Goal: Task Accomplishment & Management: Complete application form

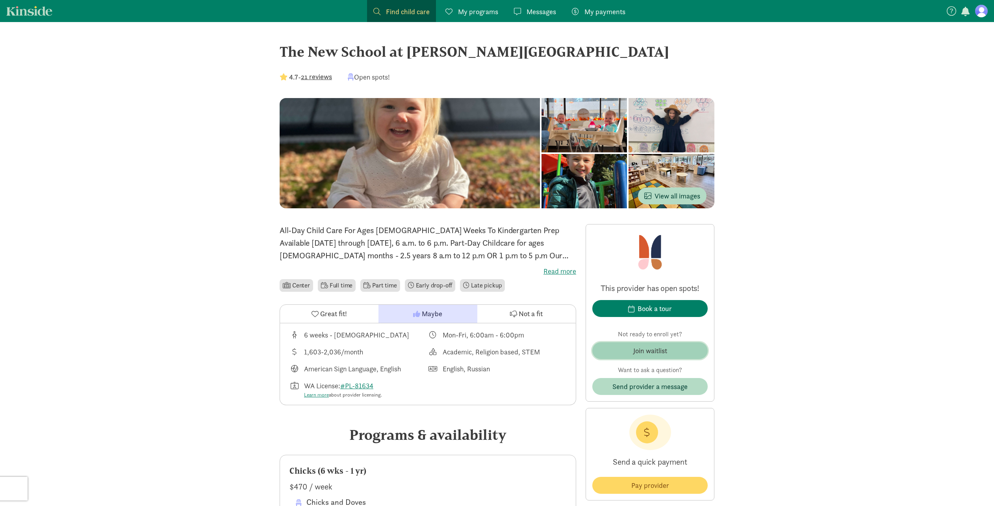
click at [658, 355] on div "Join waitlist" at bounding box center [651, 351] width 34 height 11
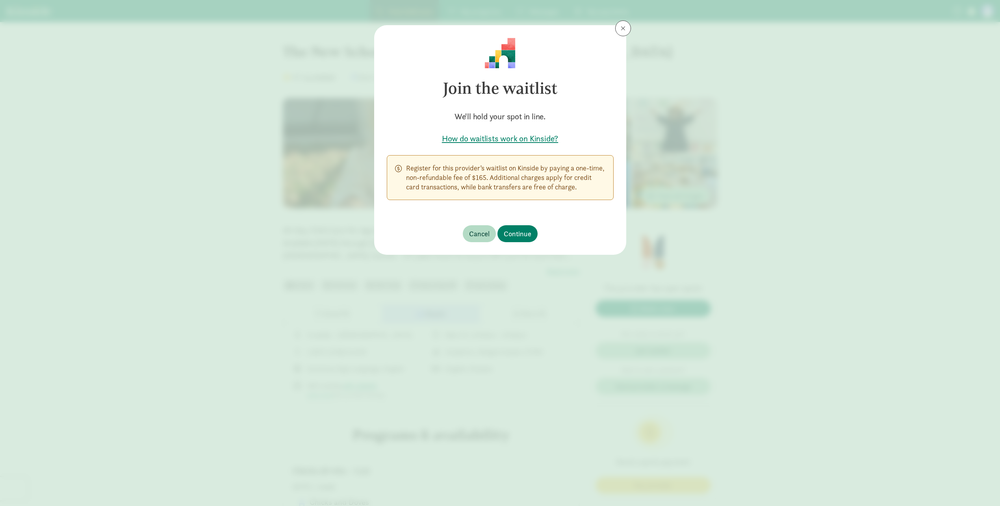
click at [623, 31] on span at bounding box center [623, 28] width 5 height 6
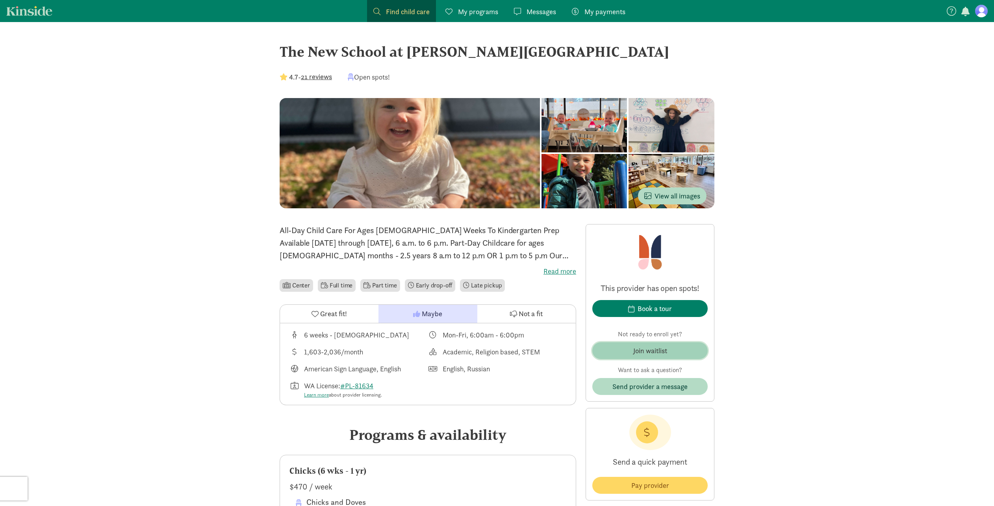
click at [679, 350] on span "Join waitlist" at bounding box center [650, 351] width 103 height 11
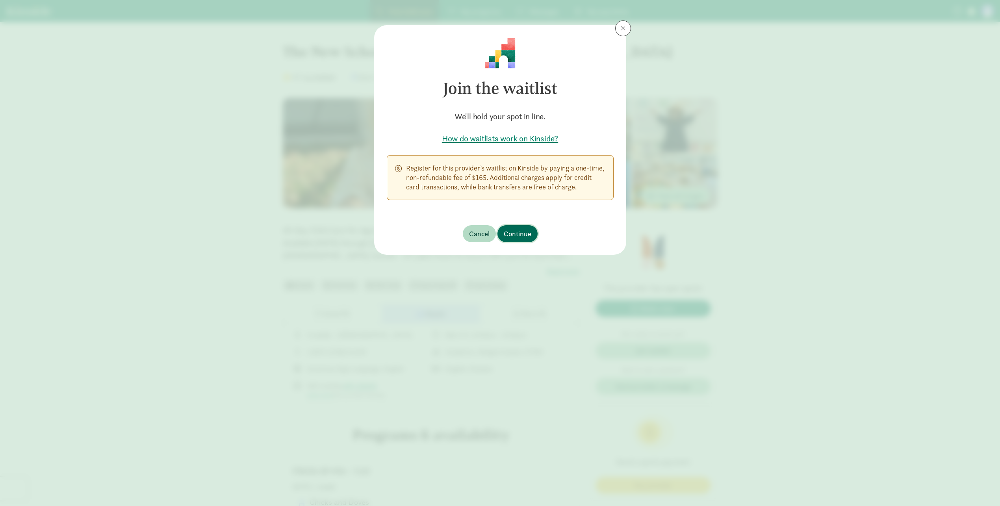
click at [532, 235] on button "Continue" at bounding box center [518, 233] width 40 height 17
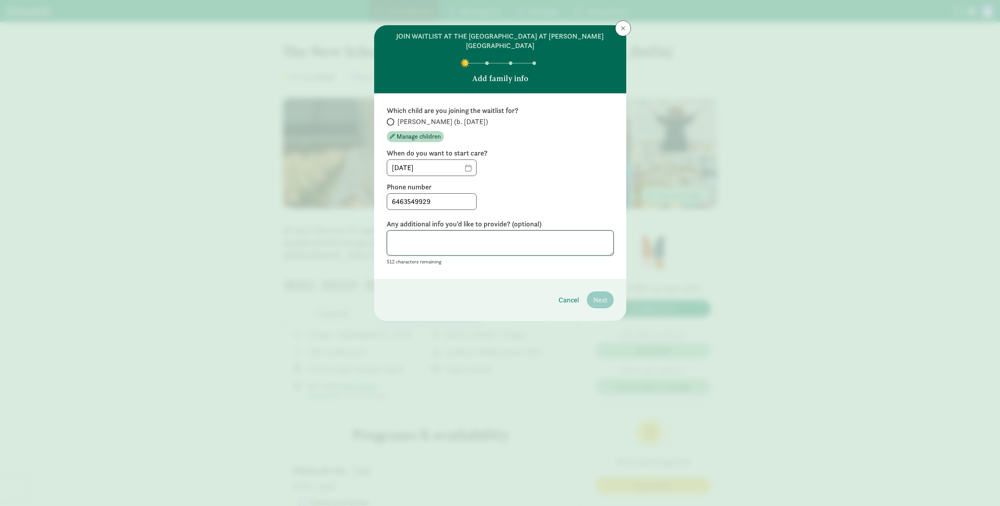
click at [462, 235] on textarea at bounding box center [500, 243] width 227 height 26
click at [388, 119] on input "[PERSON_NAME] (b. [DATE])" at bounding box center [389, 121] width 5 height 5
radio input "true"
click at [468, 162] on input "[DATE]" at bounding box center [431, 168] width 89 height 16
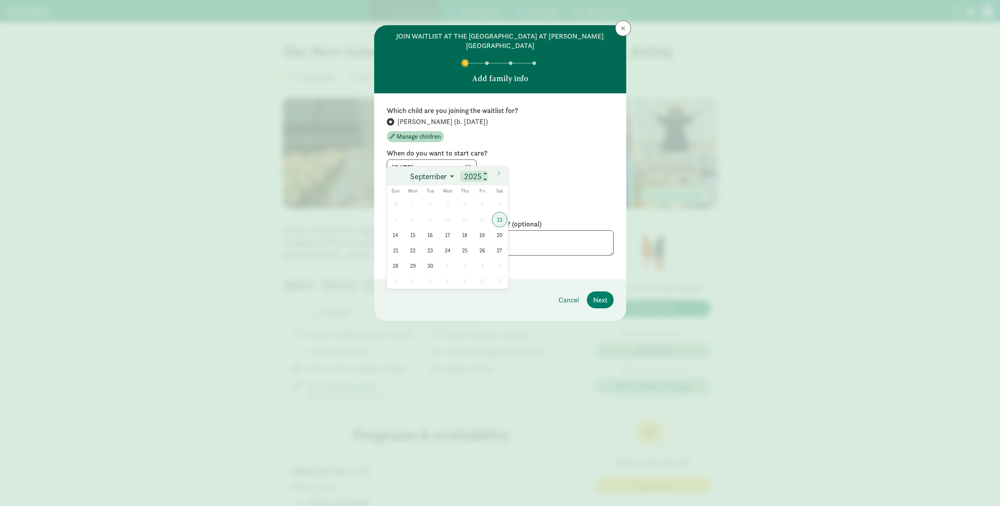
click at [471, 178] on input "2025" at bounding box center [474, 176] width 25 height 11
click at [484, 173] on span at bounding box center [486, 174] width 6 height 6
type input "2026"
select select "0"
click at [413, 221] on span "5" at bounding box center [412, 219] width 15 height 15
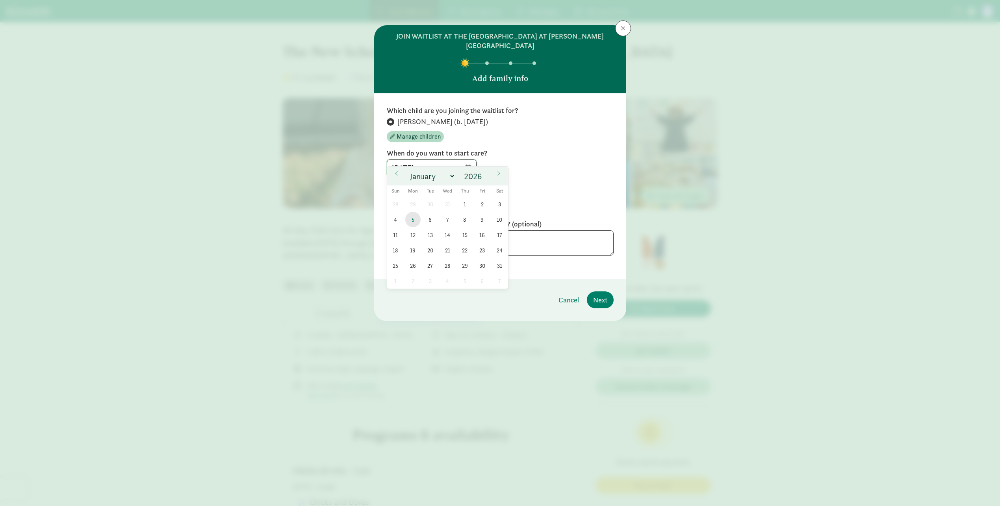
type input "[DATE]"
click at [533, 230] on textarea at bounding box center [500, 243] width 227 height 26
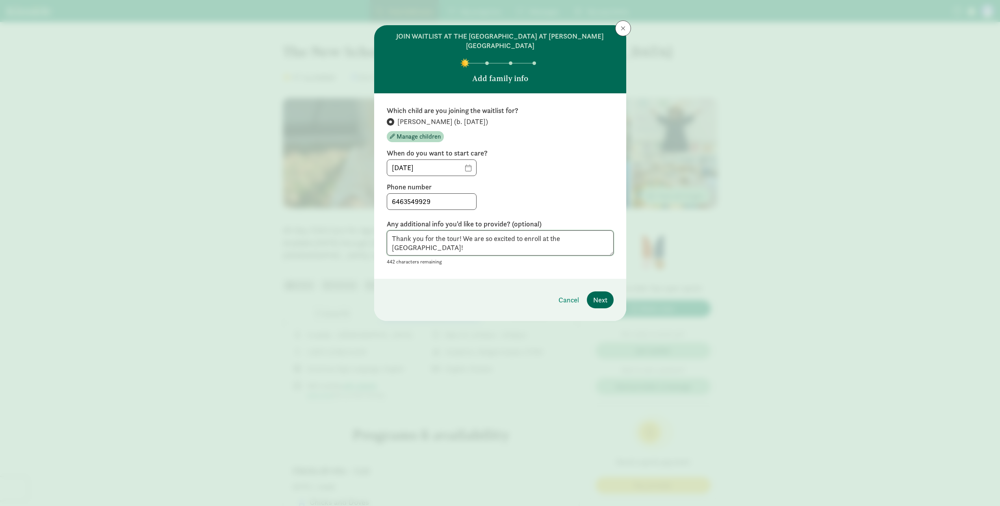
type textarea "Thank you for the tour! We are so excited to enroll at the [GEOGRAPHIC_DATA]!"
click at [601, 295] on span "Next" at bounding box center [600, 300] width 14 height 11
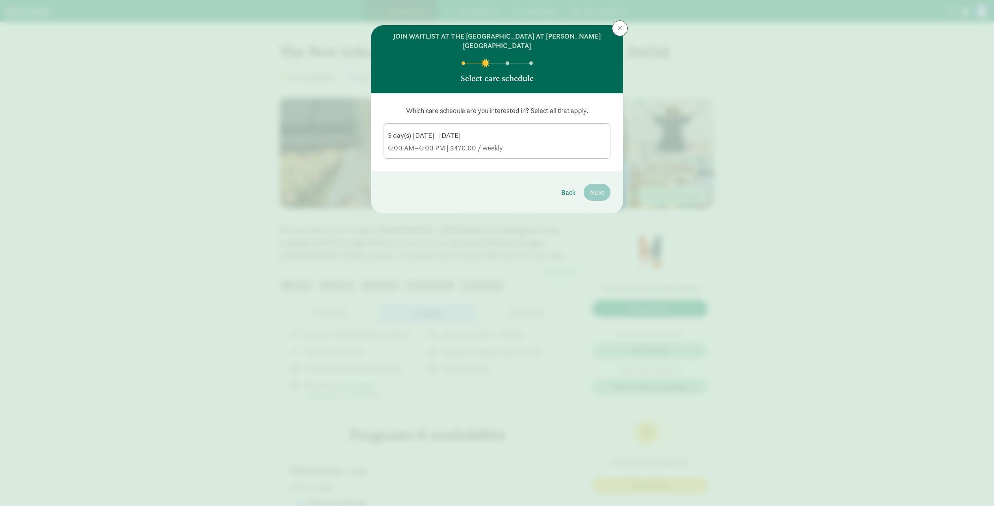
click at [526, 143] on div "6:00 AM–6:00 PM | $470.00 / weekly" at bounding box center [497, 147] width 218 height 9
click at [0, 0] on input "5 day(s) [DATE]–[DATE] 6:00 AM–6:00 PM | $470.00 / weekly" at bounding box center [0, 0] width 0 height 0
click at [599, 187] on span "Next" at bounding box center [597, 192] width 14 height 11
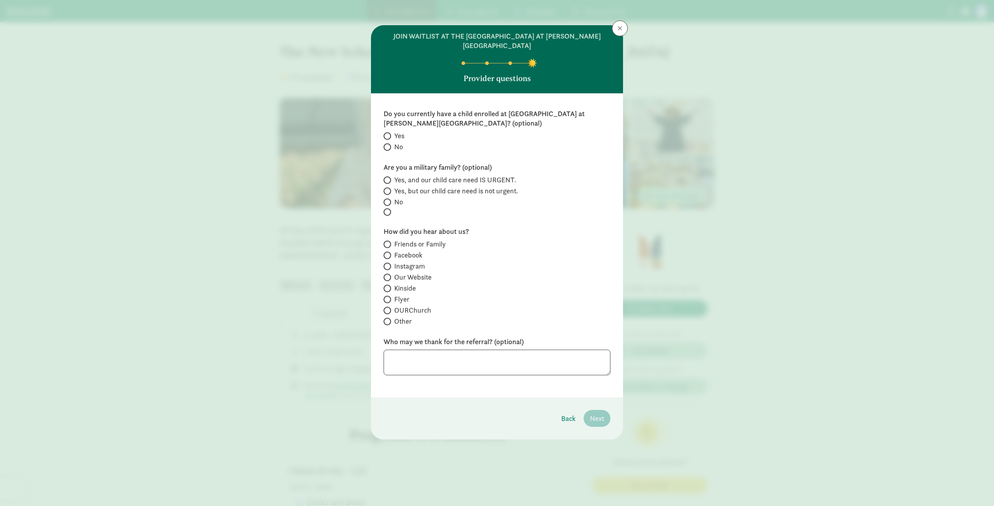
click at [397, 142] on span "No" at bounding box center [398, 146] width 9 height 9
click at [389, 145] on input "No" at bounding box center [386, 147] width 5 height 5
radio input "true"
click at [397, 197] on span "No" at bounding box center [398, 201] width 9 height 9
click at [389, 200] on input "No" at bounding box center [386, 202] width 5 height 5
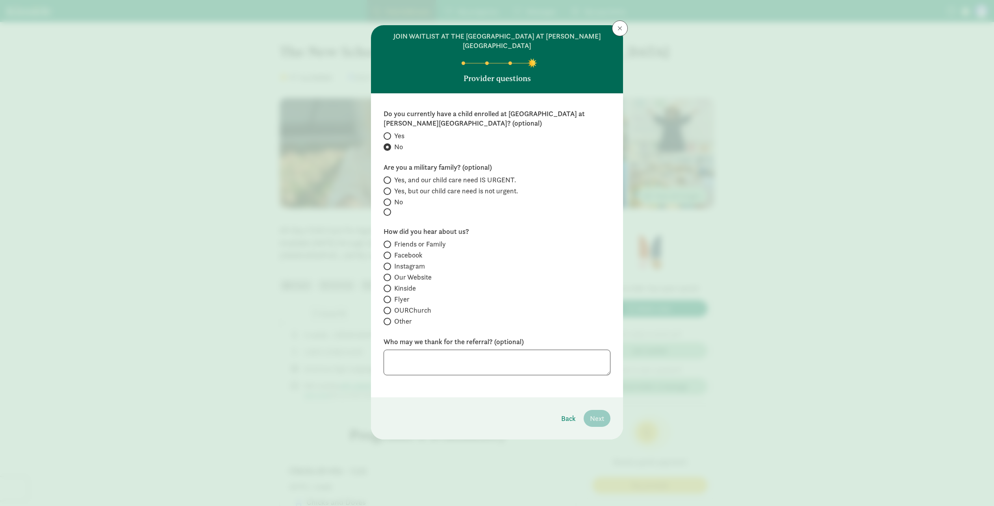
radio input "true"
click at [409, 284] on span "Kinside" at bounding box center [405, 288] width 22 height 9
click at [389, 286] on input "Kinside" at bounding box center [386, 288] width 5 height 5
radio input "true"
click at [595, 410] on button "Next" at bounding box center [597, 418] width 27 height 17
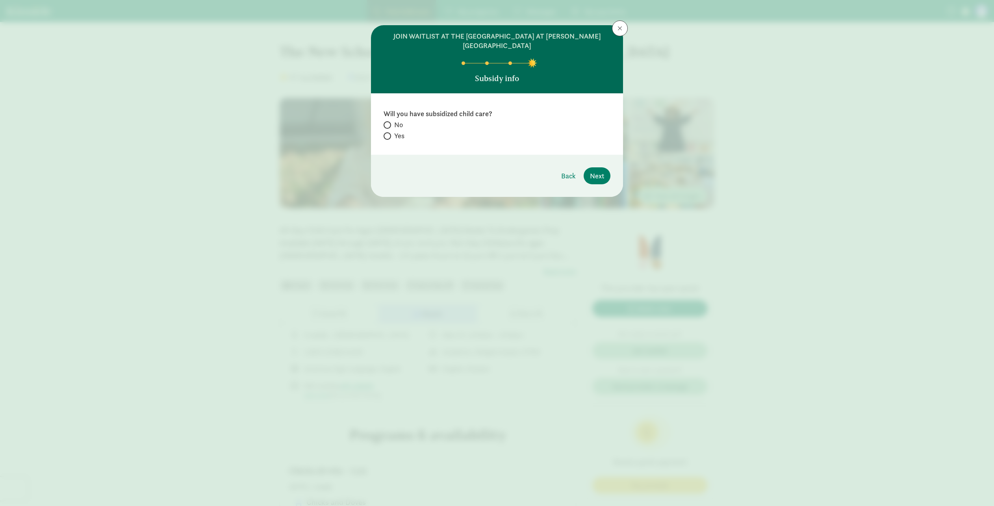
click at [387, 123] on input "No" at bounding box center [386, 125] width 5 height 5
radio input "true"
click at [606, 167] on button "Next" at bounding box center [597, 175] width 27 height 17
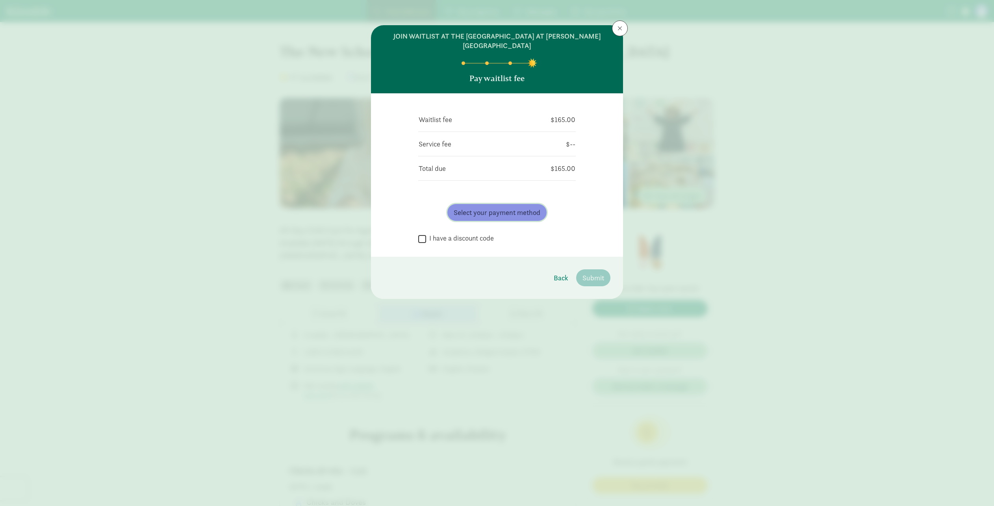
click at [475, 207] on span "Select your payment method" at bounding box center [497, 212] width 87 height 11
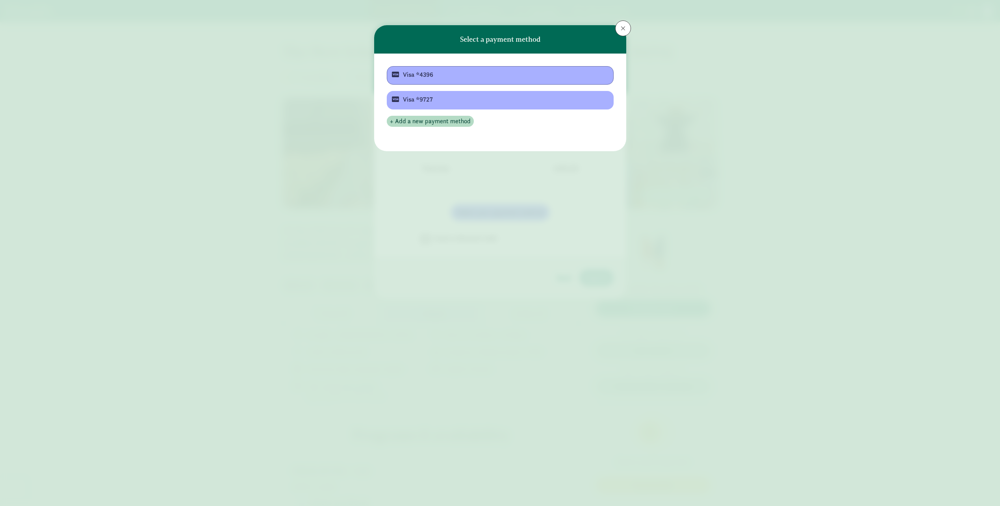
click at [450, 77] on div "Visa *4396" at bounding box center [499, 74] width 193 height 9
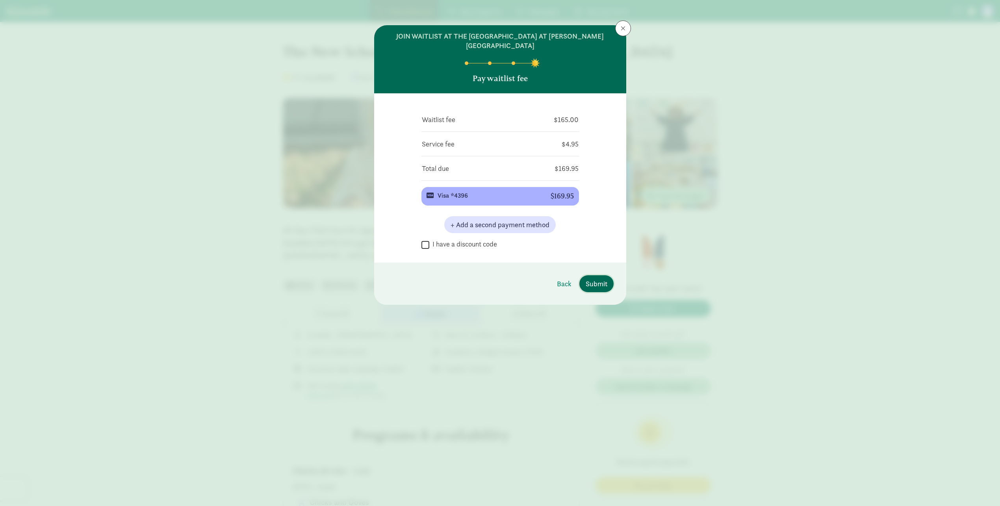
click at [600, 279] on span "Submit" at bounding box center [597, 284] width 22 height 11
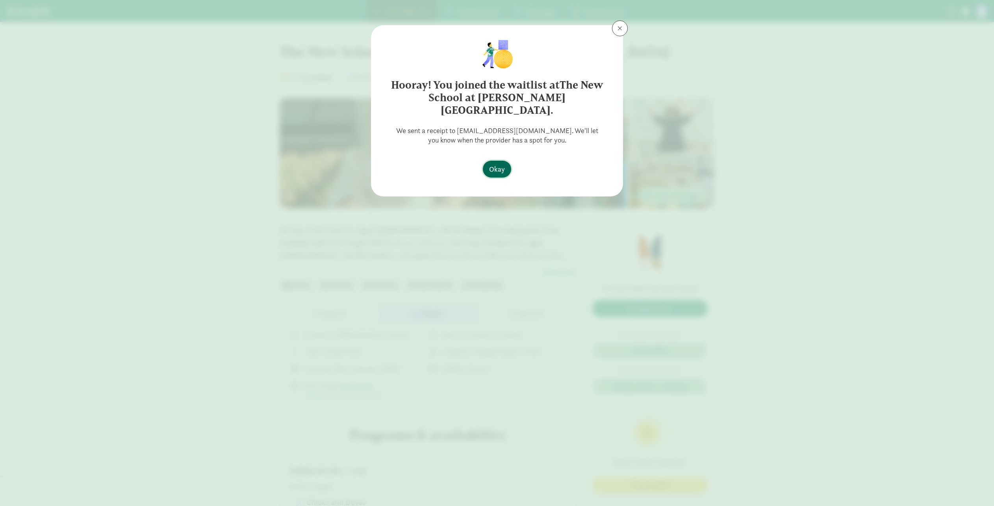
click at [502, 164] on span "Okay" at bounding box center [497, 169] width 16 height 11
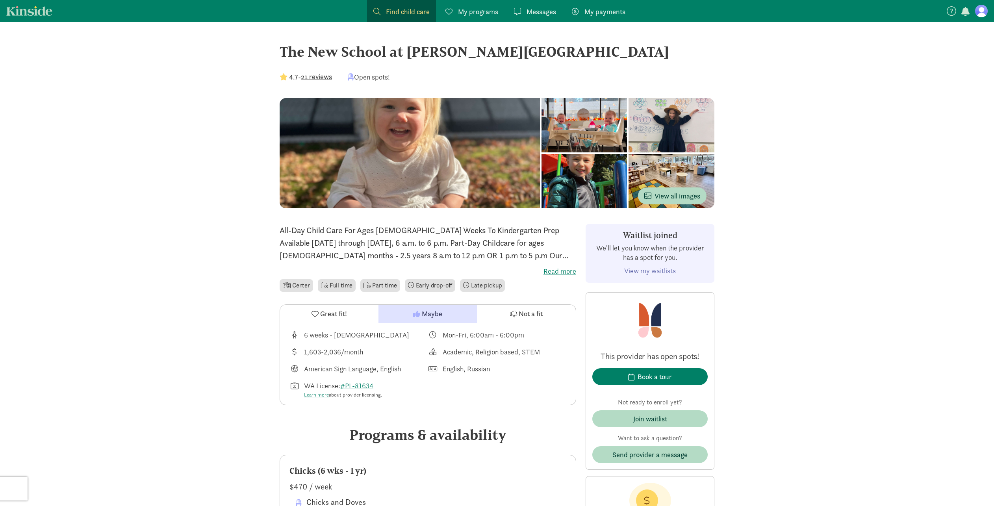
click at [981, 14] on figure at bounding box center [982, 11] width 13 height 13
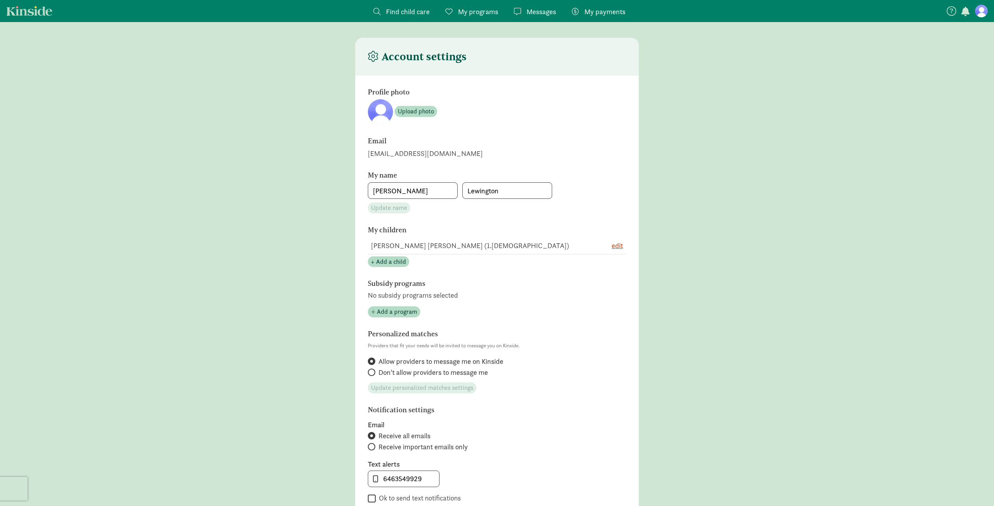
click at [474, 15] on span "My programs" at bounding box center [478, 11] width 40 height 11
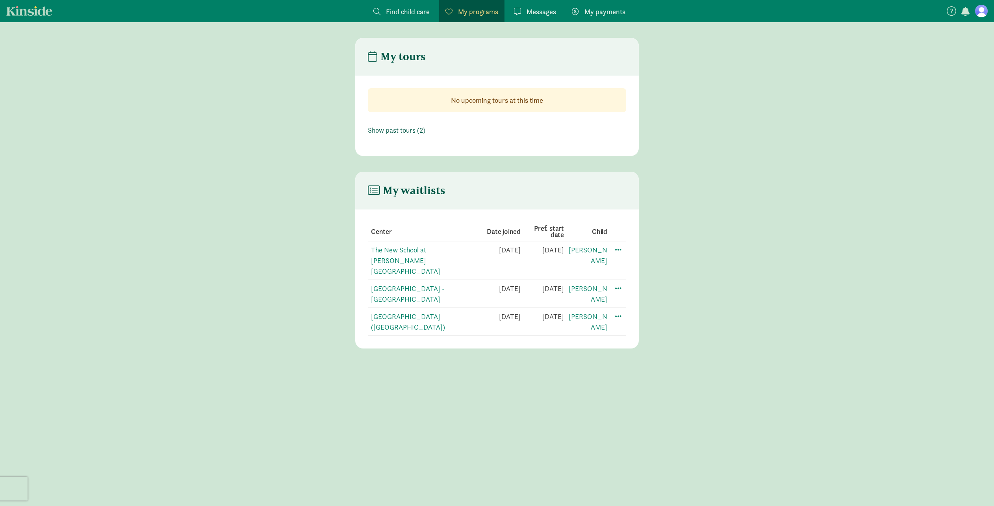
click at [416, 134] on link "Show past tours (2)" at bounding box center [397, 130] width 58 height 9
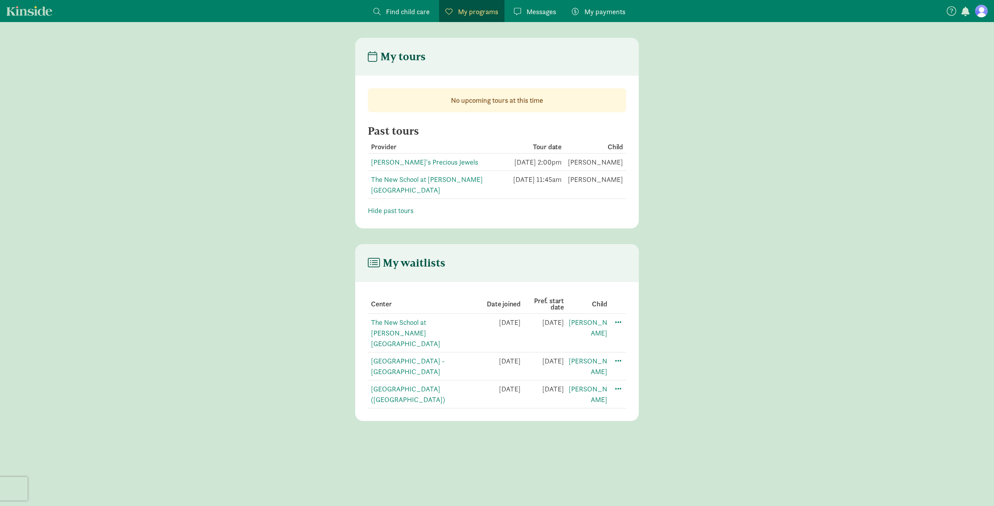
click at [542, 10] on span "Messages" at bounding box center [542, 11] width 30 height 11
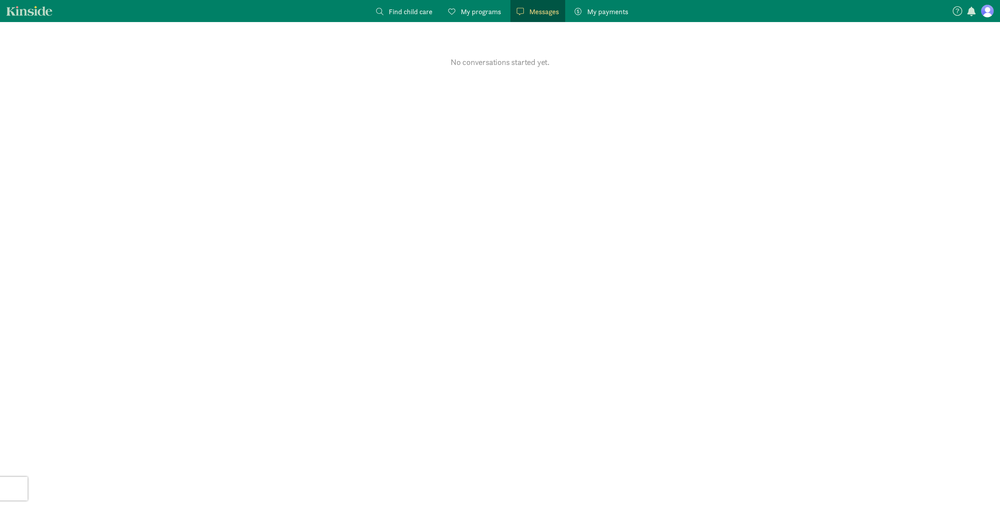
click at [623, 9] on span "My payments" at bounding box center [607, 11] width 41 height 11
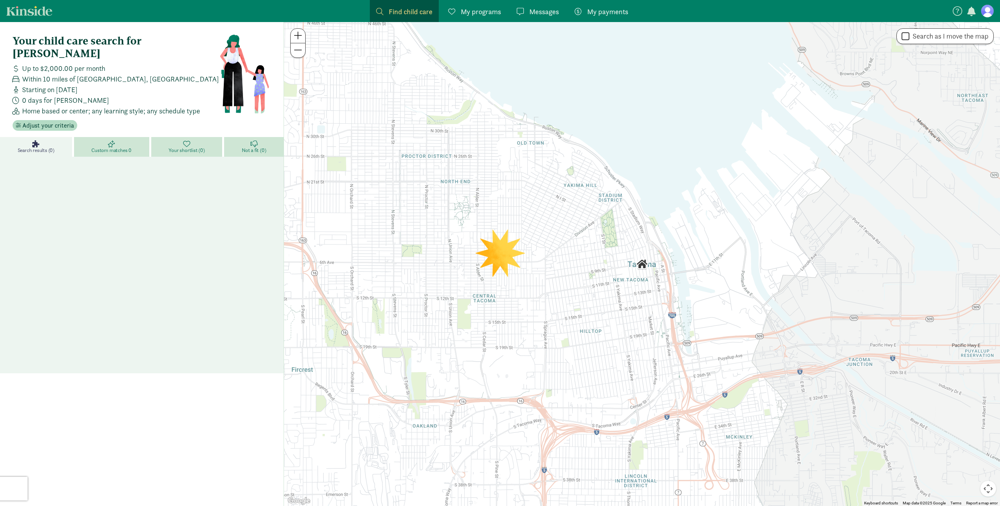
click at [486, 9] on span "My programs" at bounding box center [481, 11] width 40 height 11
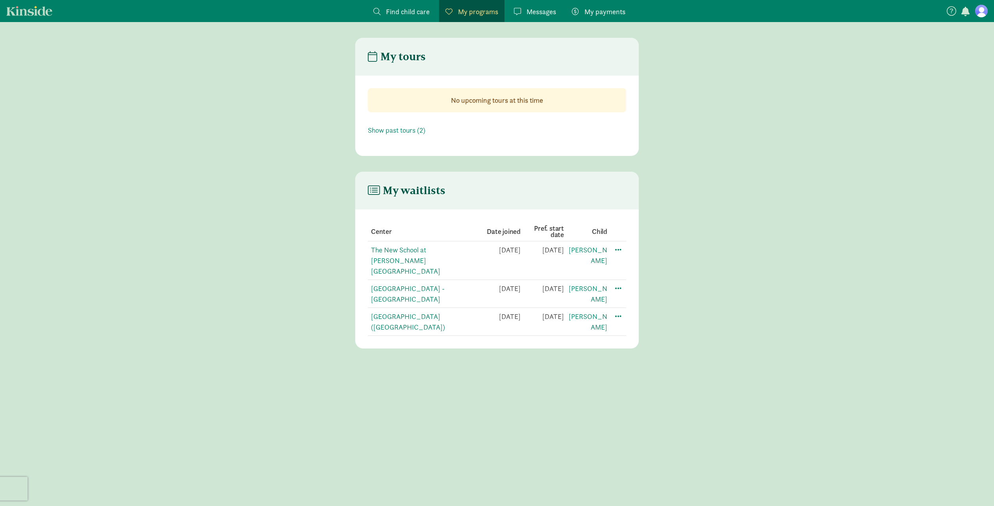
click at [623, 251] on td at bounding box center [617, 261] width 19 height 39
click at [622, 251] on span at bounding box center [618, 249] width 9 height 9
click at [691, 245] on main "My waitlists Center Date joined Pref. start date Child The New School at Chambe…" at bounding box center [497, 260] width 994 height 177
click at [440, 247] on link "The New School at [PERSON_NAME][GEOGRAPHIC_DATA]" at bounding box center [405, 260] width 69 height 30
